Goal: Task Accomplishment & Management: Complete application form

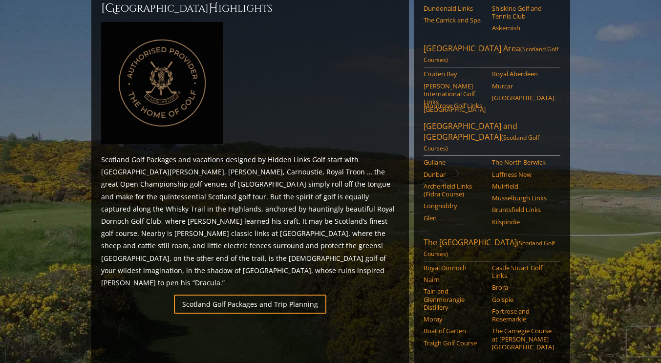
scroll to position [442, 0]
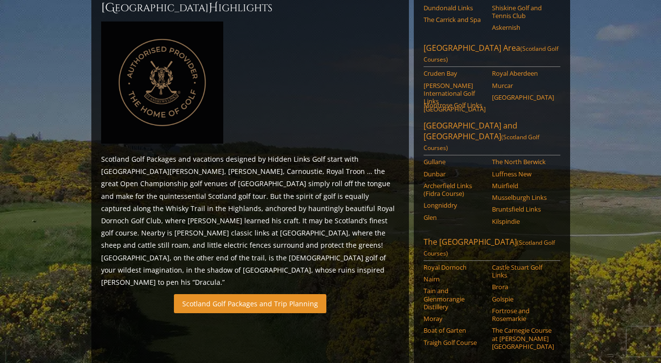
click at [220, 294] on link "Scotland Golf Packages and Trip Planning" at bounding box center [250, 303] width 152 height 19
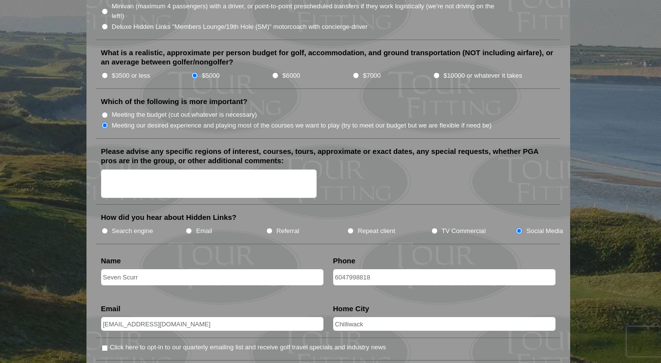
scroll to position [1120, 0]
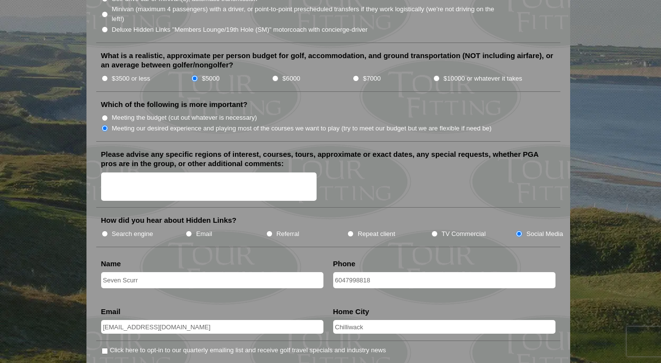
click at [277, 179] on textarea "Please advise any specific regions of interest, courses, tours, approximate or …" at bounding box center [209, 186] width 216 height 29
type textarea "M"
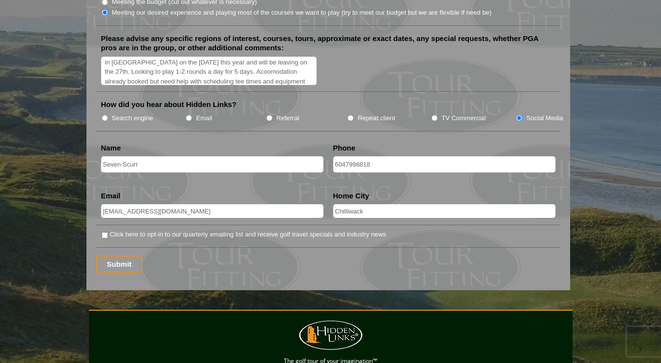
scroll to position [1236, 0]
type textarea "Mainly St Andrews area. Will arrive in Edinburgh on the 21st of October this ye…"
click at [126, 260] on input "Submit" at bounding box center [119, 263] width 46 height 17
click at [128, 258] on input "Submit" at bounding box center [119, 263] width 46 height 17
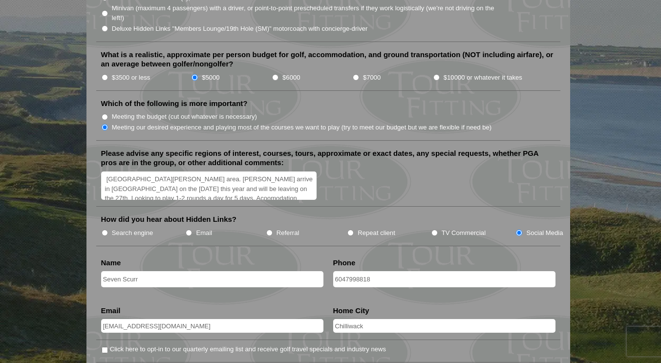
scroll to position [1119, 0]
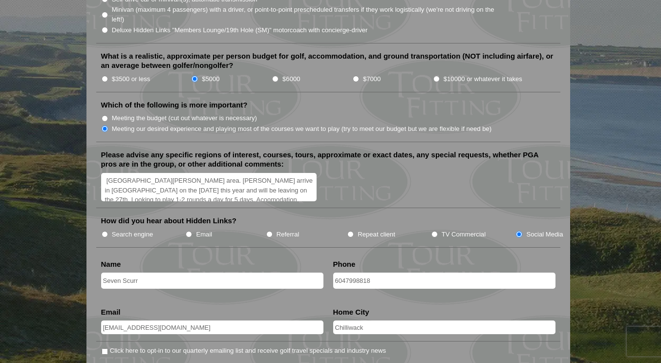
click at [267, 191] on div "Mainly St Andrews area. Will arrive in Edinburgh on the 21st of October this ye…" at bounding box center [328, 188] width 454 height 30
click at [283, 191] on div "Mainly St Andrews area. Will arrive in Edinburgh on the 21st of October this ye…" at bounding box center [328, 188] width 454 height 30
click at [277, 189] on textarea "Mainly St Andrews area. Will arrive in Edinburgh on the 21st of October this ye…" at bounding box center [209, 187] width 216 height 29
drag, startPoint x: 268, startPoint y: 180, endPoint x: 104, endPoint y: 138, distance: 169.0
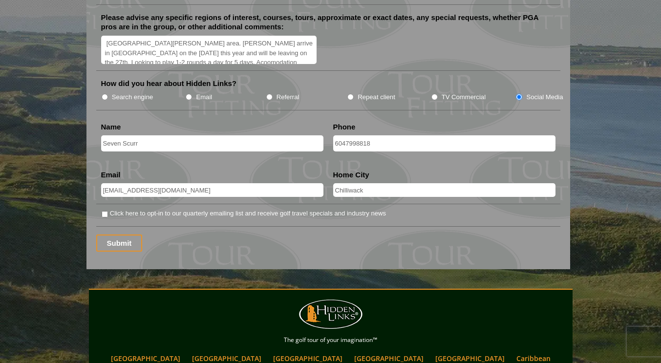
scroll to position [1256, 0]
click at [394, 136] on input "6047998818" at bounding box center [444, 144] width 222 height 16
click at [126, 237] on input "Submit" at bounding box center [119, 243] width 46 height 17
